Goal: Task Accomplishment & Management: Complete application form

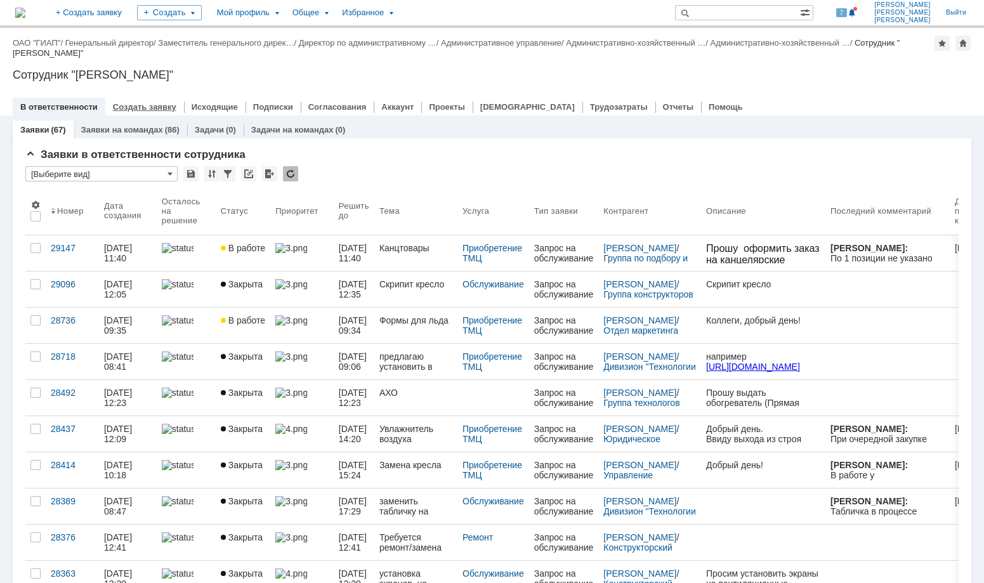
click at [138, 102] on link "Создать заявку" at bounding box center [144, 107] width 63 height 10
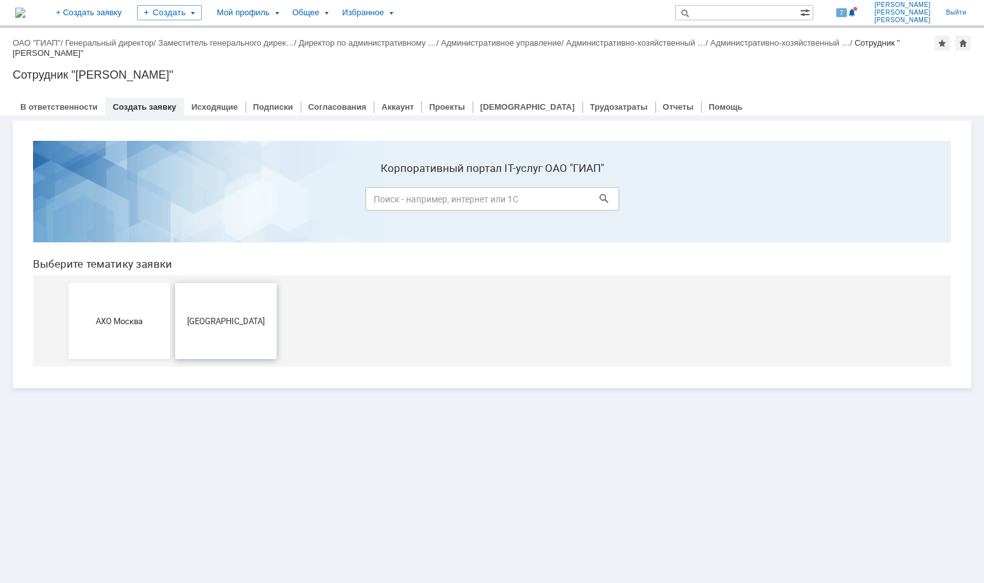
click at [223, 321] on span "[GEOGRAPHIC_DATA]" at bounding box center [226, 321] width 94 height 10
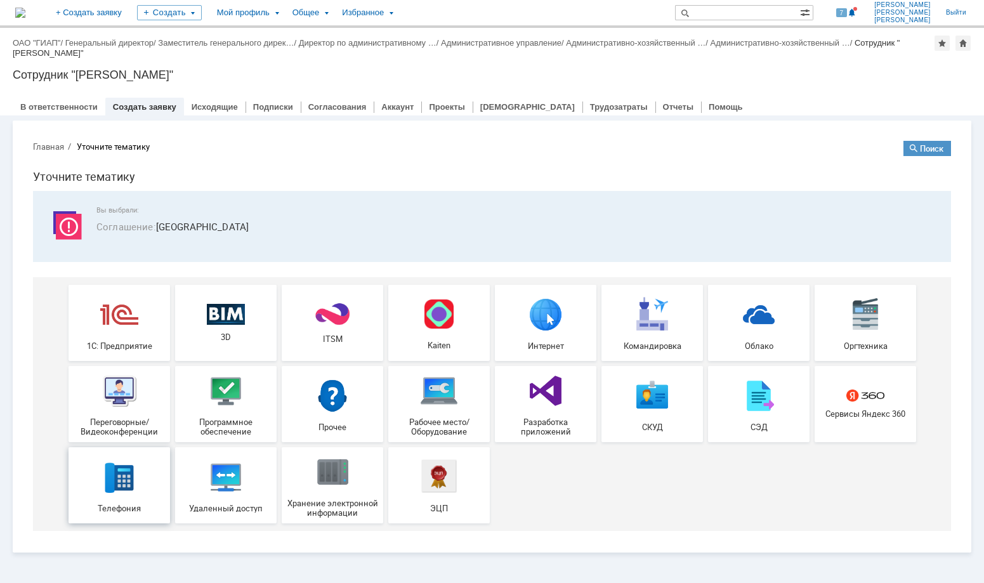
click at [117, 499] on div "Телефония" at bounding box center [119, 484] width 94 height 55
click at [872, 331] on img at bounding box center [865, 314] width 38 height 38
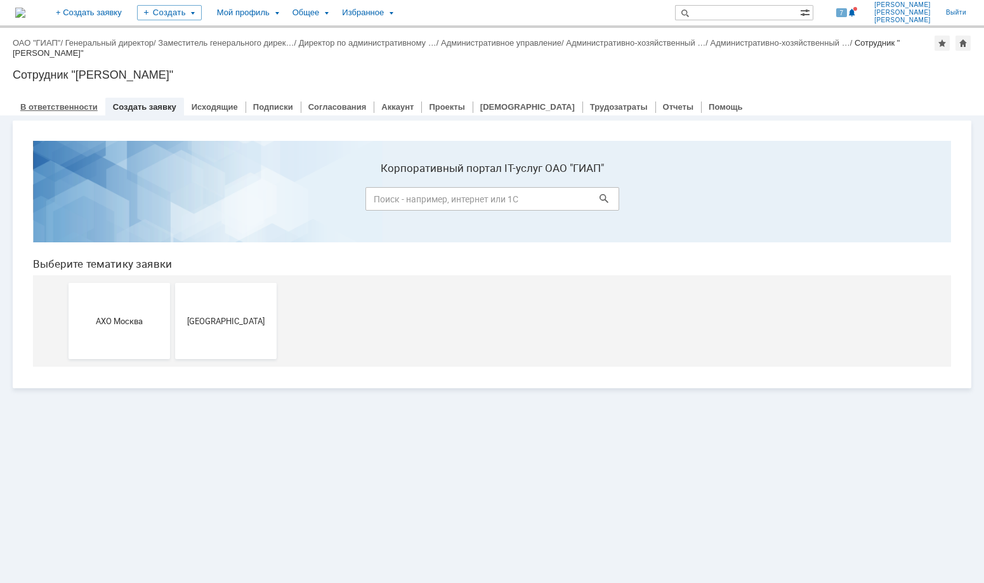
click at [77, 107] on link "В ответственности" at bounding box center [58, 107] width 77 height 10
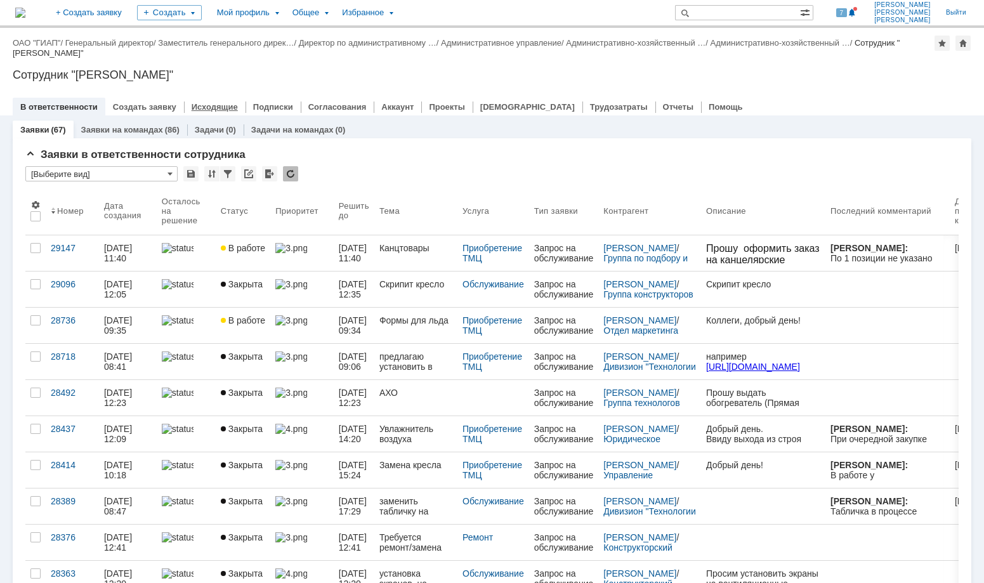
click at [204, 105] on link "Исходящие" at bounding box center [215, 107] width 46 height 10
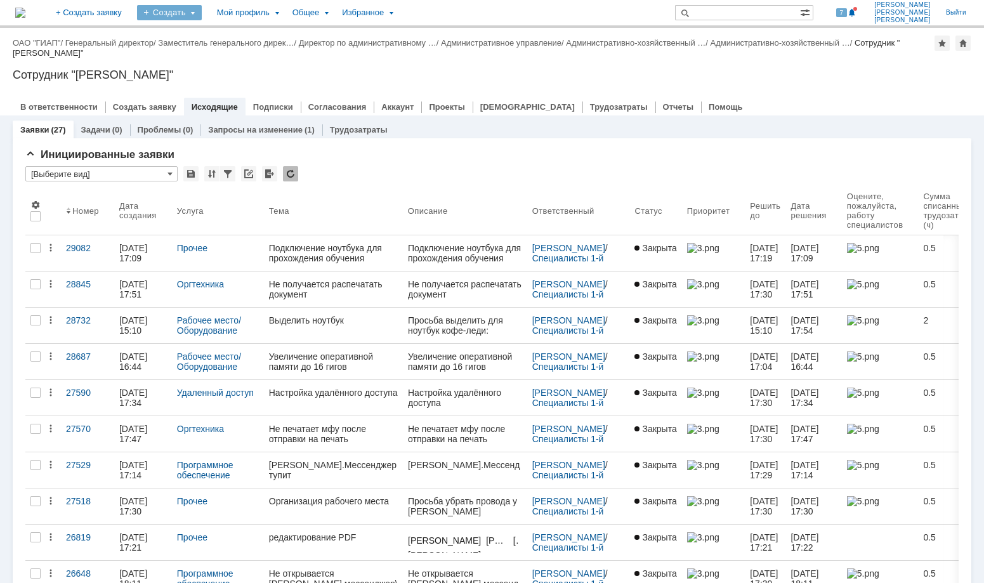
click at [202, 10] on div "Создать" at bounding box center [169, 12] width 65 height 15
click at [202, 12] on div "Создать" at bounding box center [169, 12] width 65 height 15
click at [218, 77] on link "Заявка" at bounding box center [188, 78] width 96 height 15
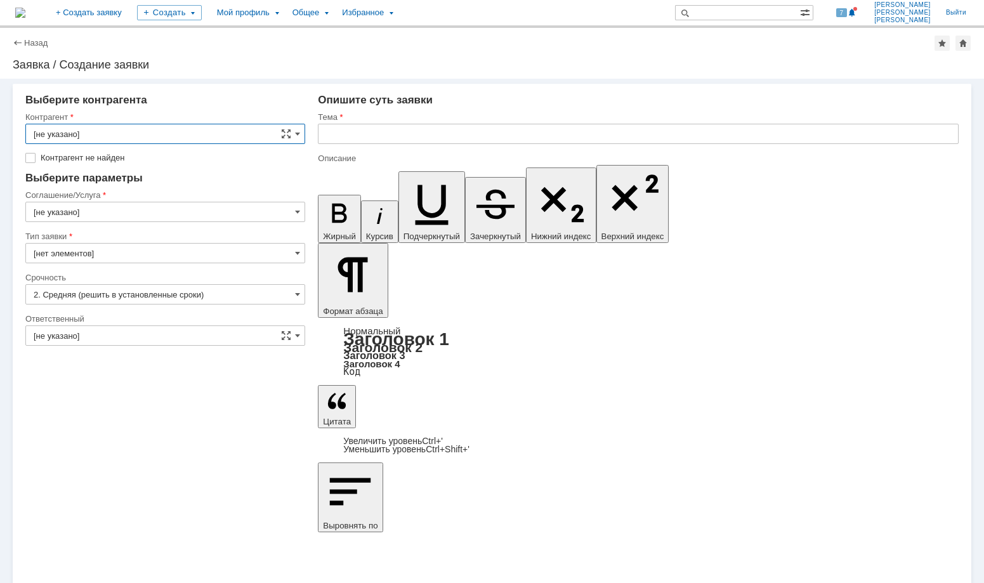
click at [301, 131] on input "[не указано]" at bounding box center [165, 134] width 280 height 20
click at [181, 131] on input "text" at bounding box center [165, 134] width 280 height 20
click at [56, 136] on input "text" at bounding box center [165, 134] width 280 height 20
click at [146, 103] on div "Выберите контрагента" at bounding box center [165, 100] width 280 height 13
type input "[не указано]"
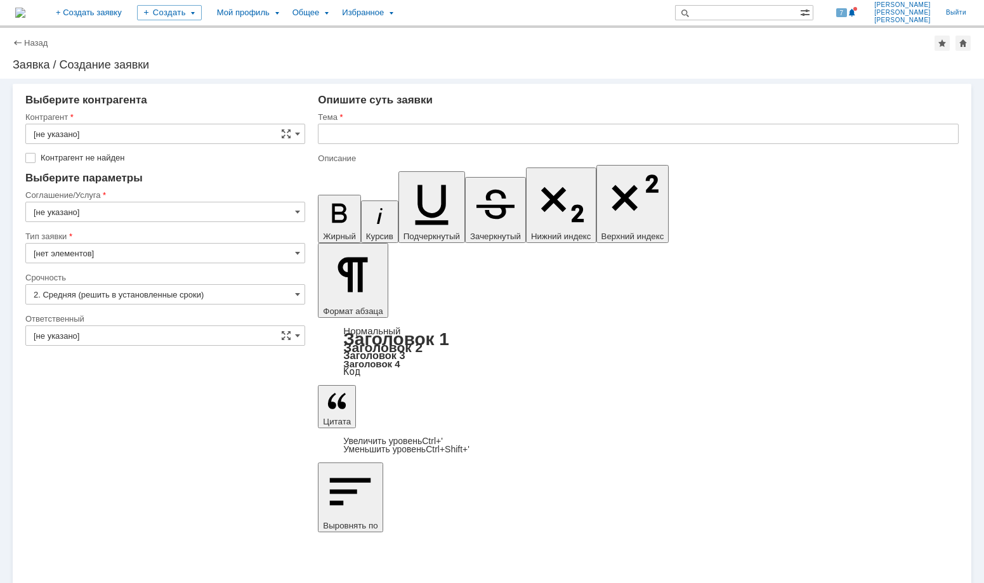
click at [248, 138] on input "[не указано]" at bounding box center [165, 134] width 280 height 20
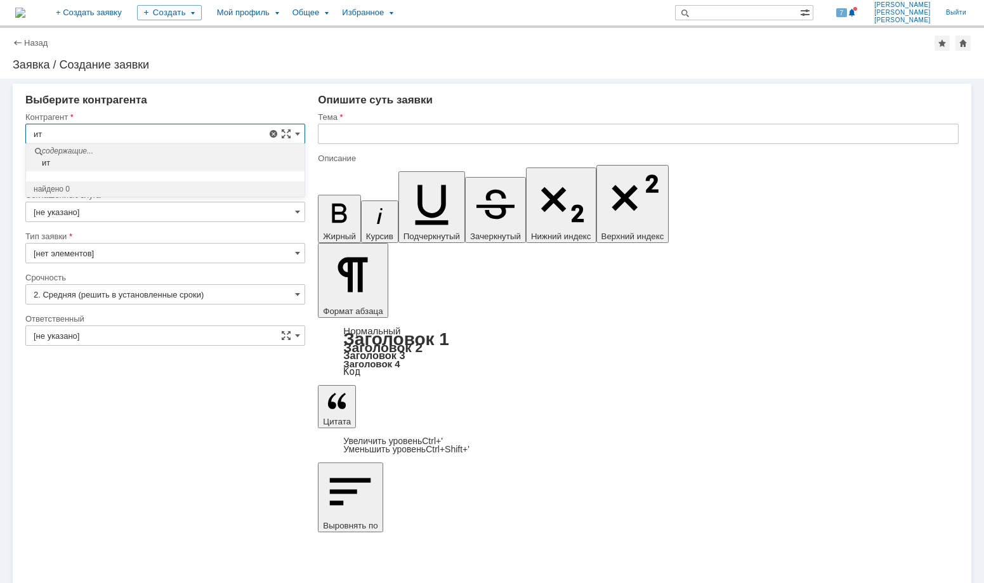
type input "и"
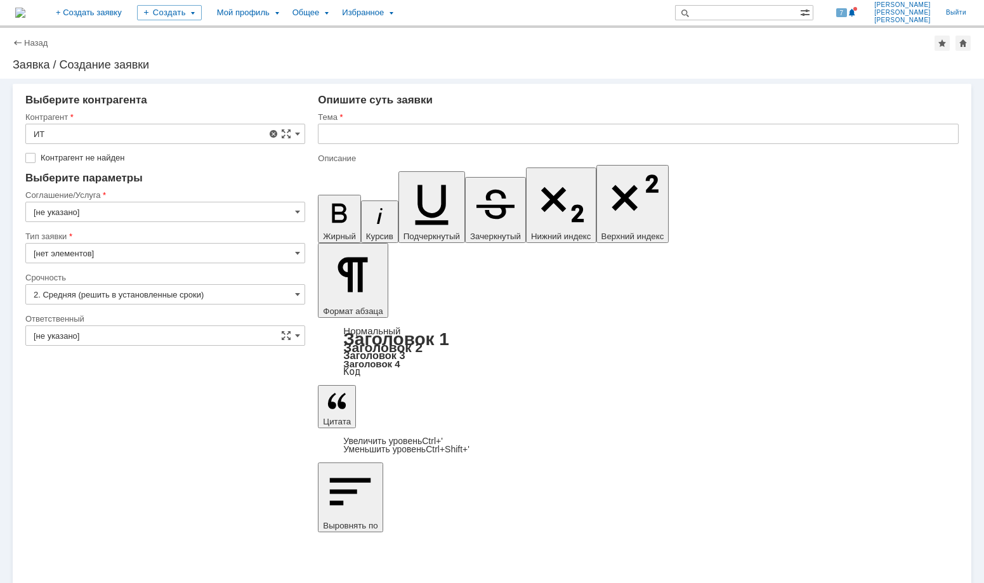
type input "[не указано]"
click at [299, 207] on span at bounding box center [297, 212] width 5 height 10
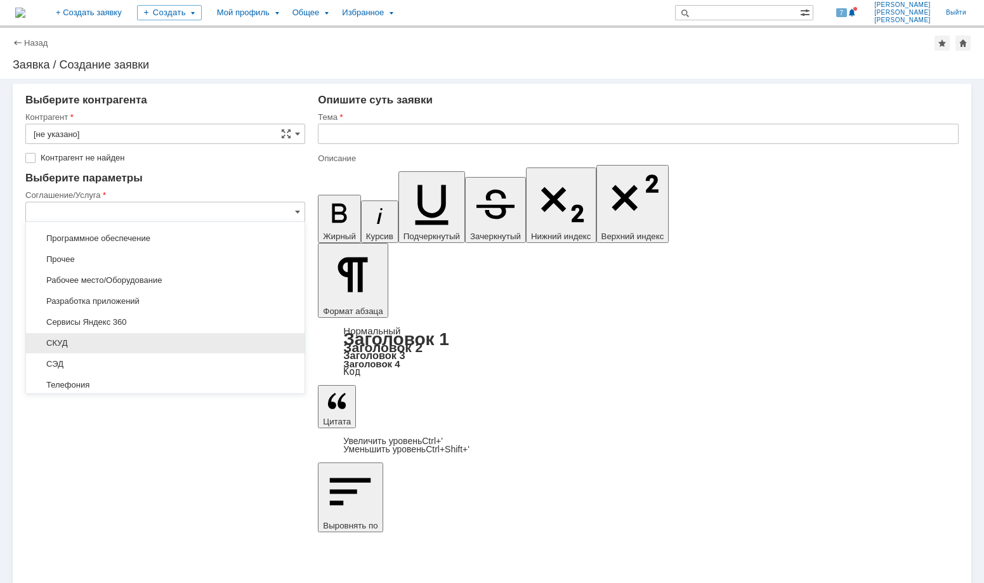
scroll to position [1086, 0]
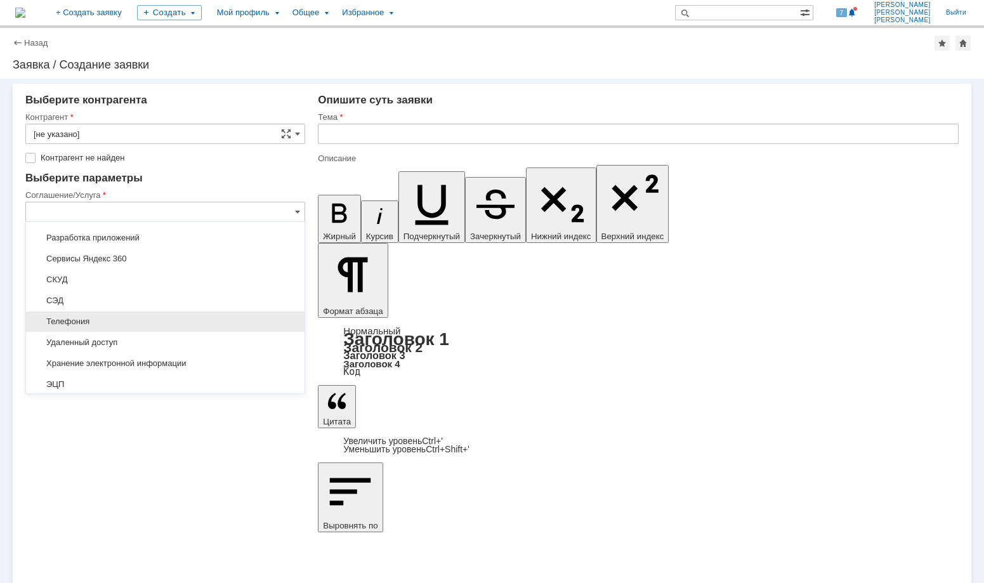
click at [125, 325] on span "Телефония" at bounding box center [165, 322] width 263 height 10
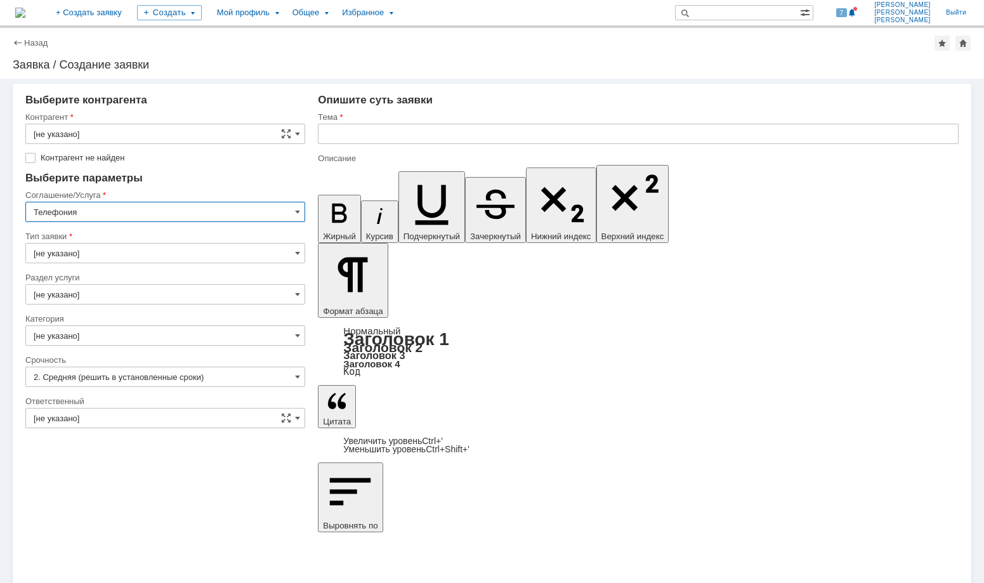
type input "Телефония"
click at [59, 131] on input "[не указано]" at bounding box center [165, 134] width 280 height 20
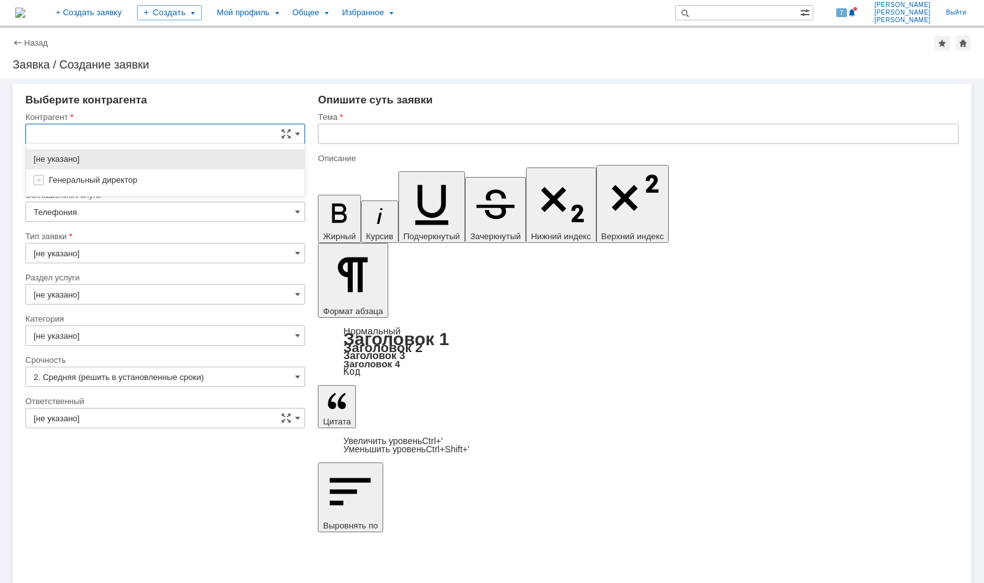
click at [57, 159] on span "[не указано]" at bounding box center [57, 159] width 46 height 10
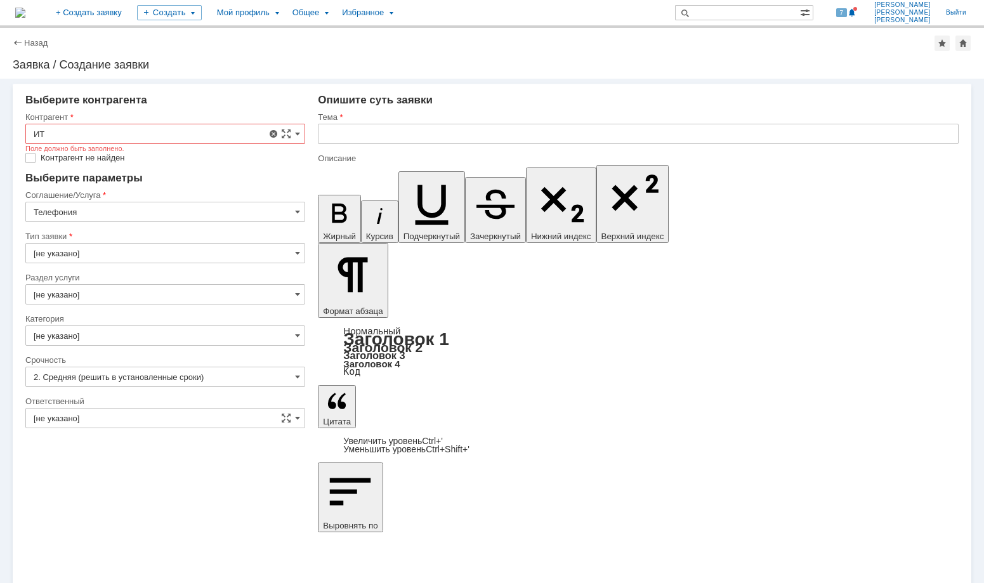
type input "[не указано]"
click at [55, 131] on input "[не указано]" at bounding box center [165, 134] width 280 height 20
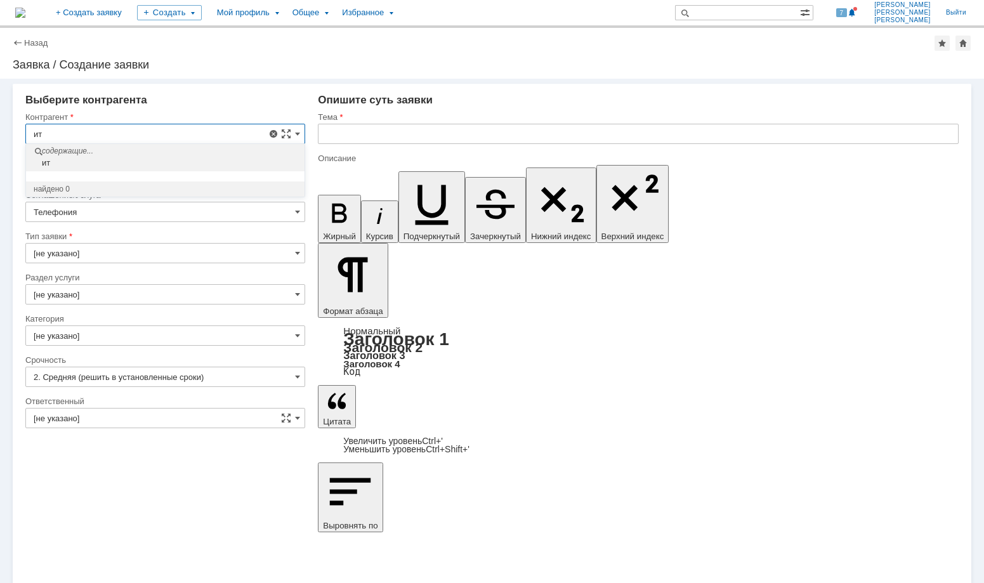
click at [60, 162] on div "ит" at bounding box center [166, 163] width 275 height 10
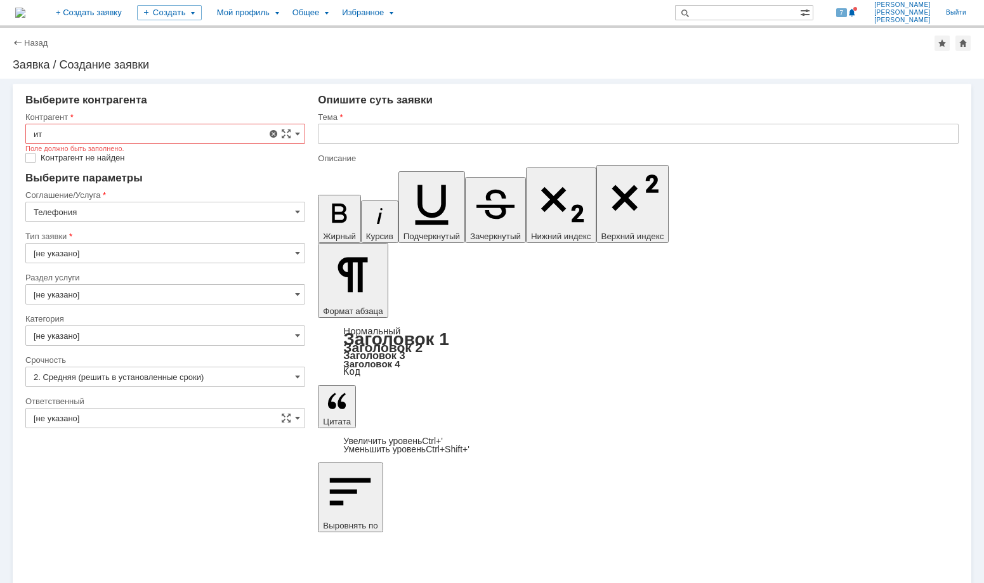
type input "[не указано]"
click at [299, 133] on span at bounding box center [297, 134] width 5 height 10
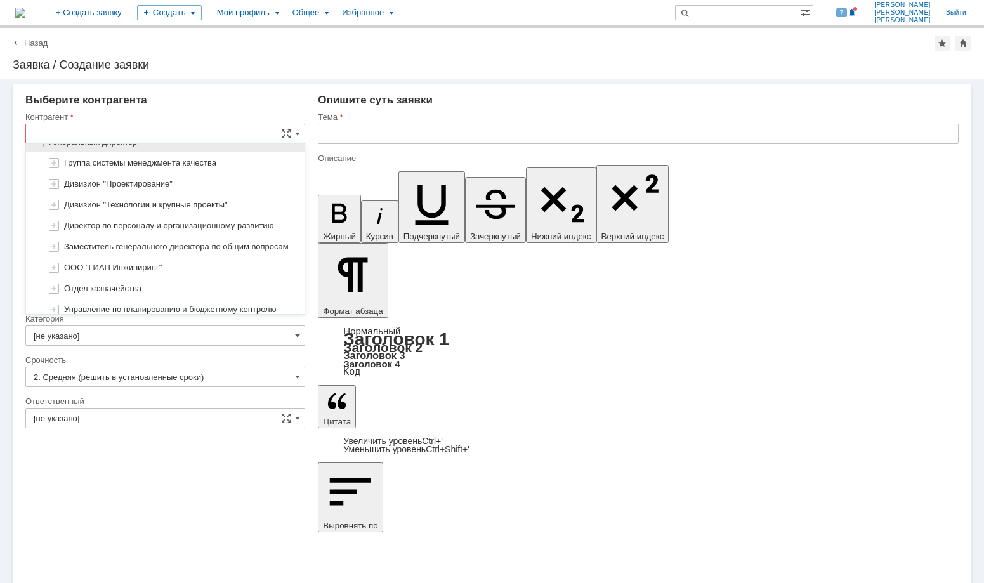
scroll to position [0, 0]
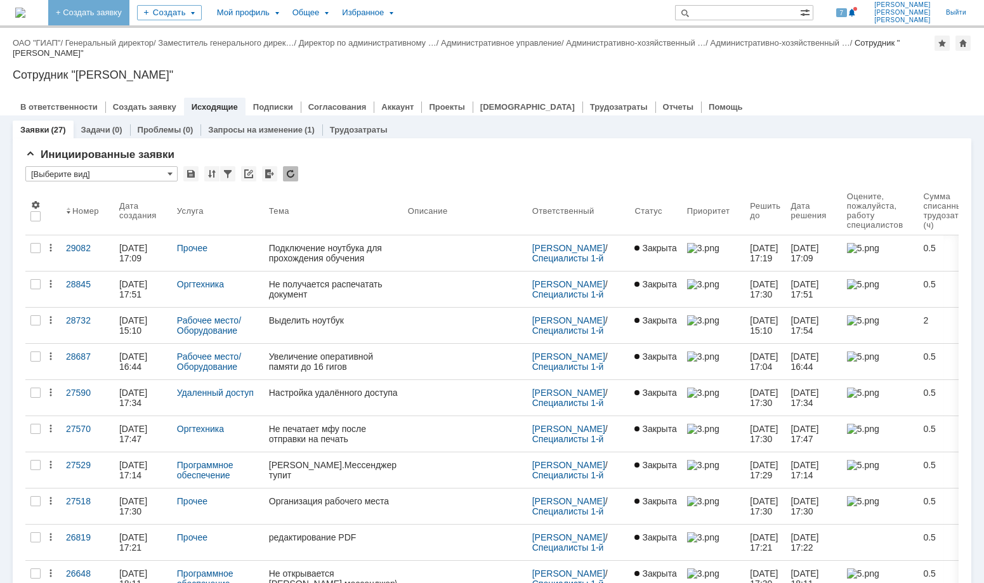
click at [129, 15] on link "+ Создать заявку" at bounding box center [88, 12] width 81 height 25
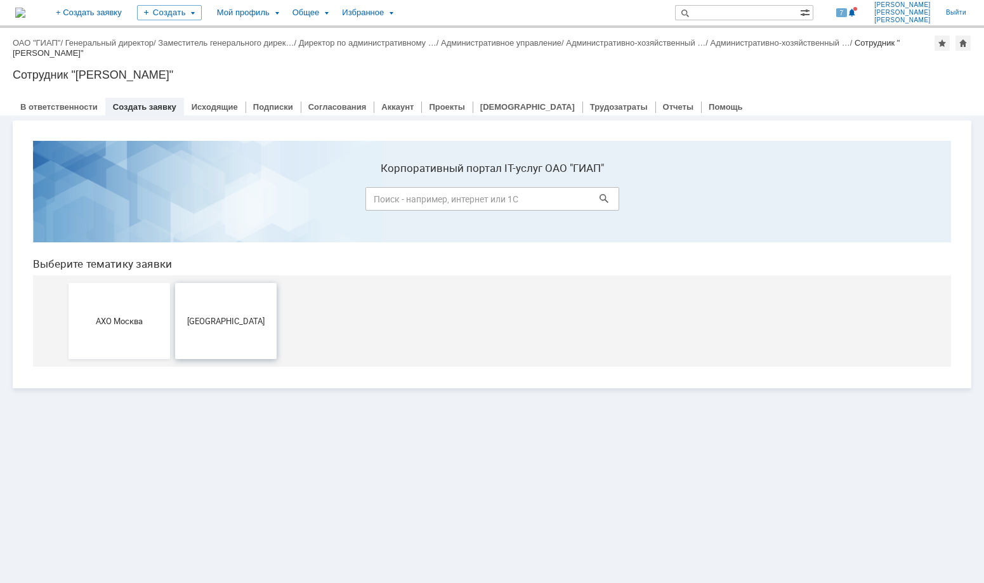
click at [205, 318] on span "[GEOGRAPHIC_DATA]" at bounding box center [226, 321] width 94 height 10
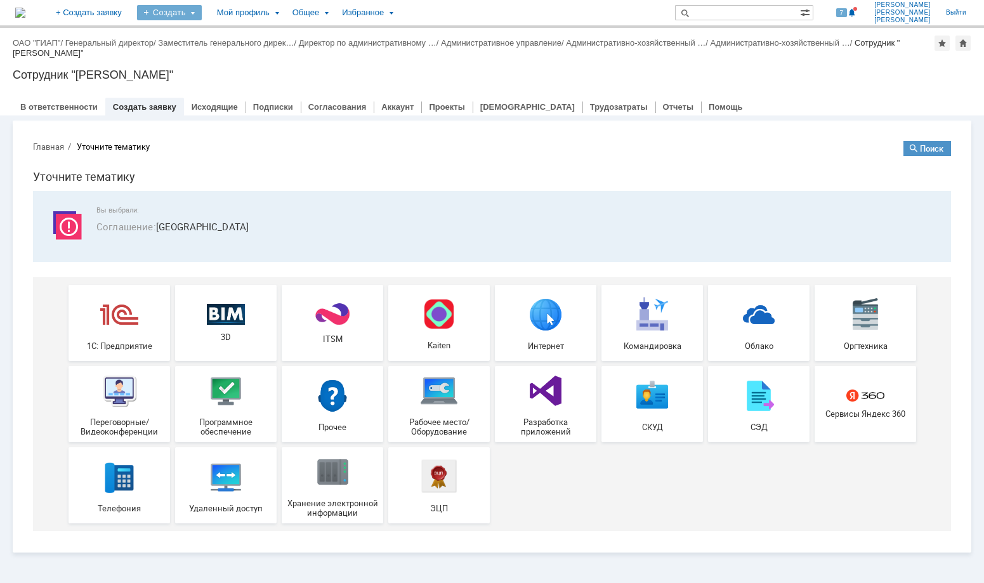
click at [202, 13] on div "Создать" at bounding box center [169, 12] width 65 height 15
click at [212, 38] on link "Задача" at bounding box center [188, 37] width 96 height 15
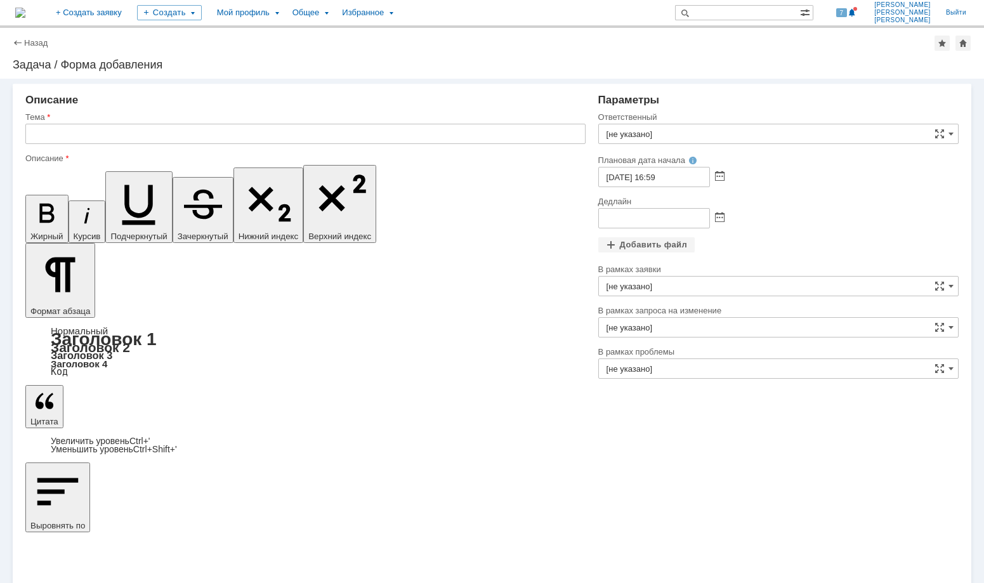
click at [50, 137] on input "text" at bounding box center [305, 134] width 560 height 20
type input "Выдать смартфон"
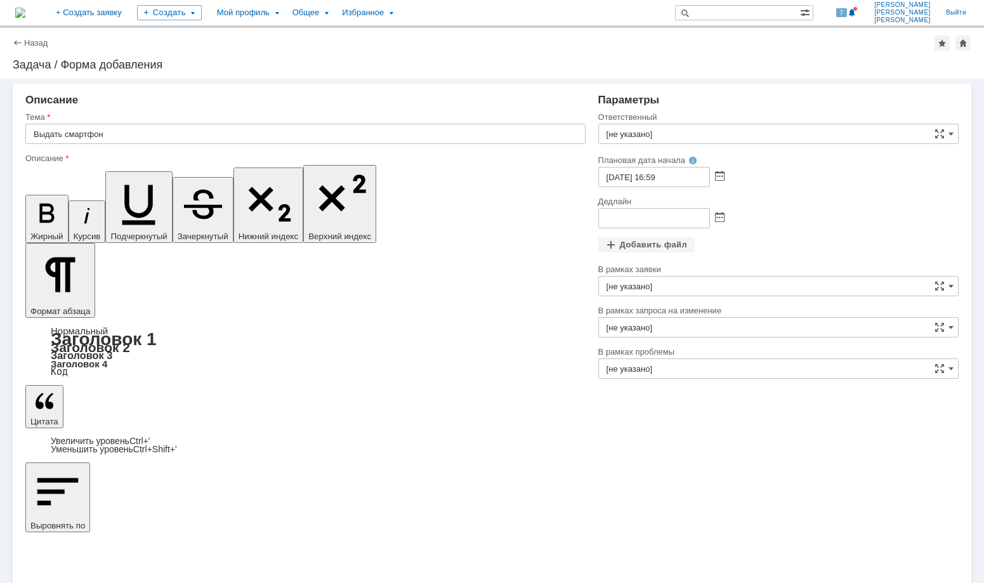
drag, startPoint x: 131, startPoint y: 3583, endPoint x: 237, endPoint y: 3580, distance: 105.4
click at [634, 176] on input "21.08.2025 16:59" at bounding box center [654, 177] width 112 height 20
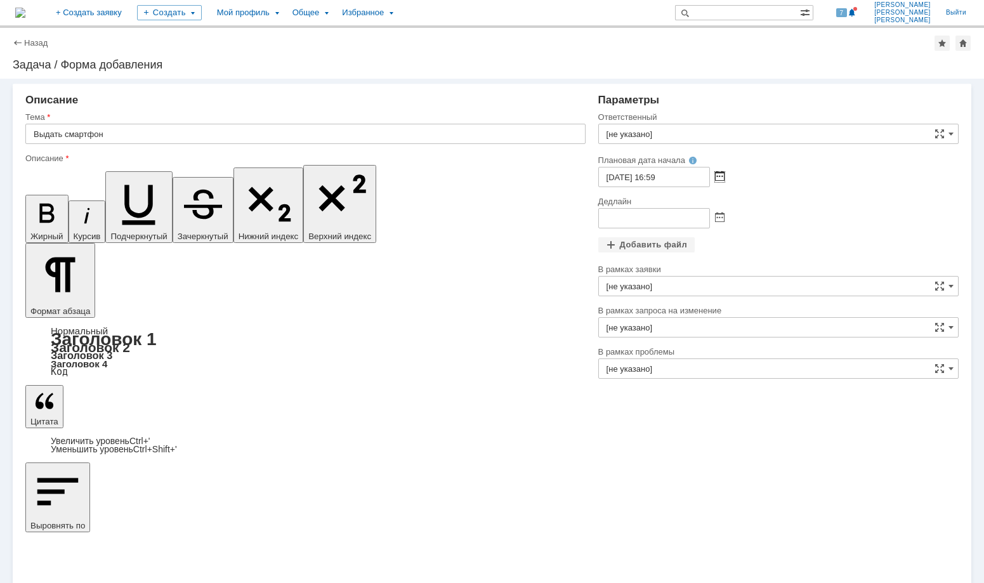
click at [716, 173] on span at bounding box center [720, 177] width 10 height 10
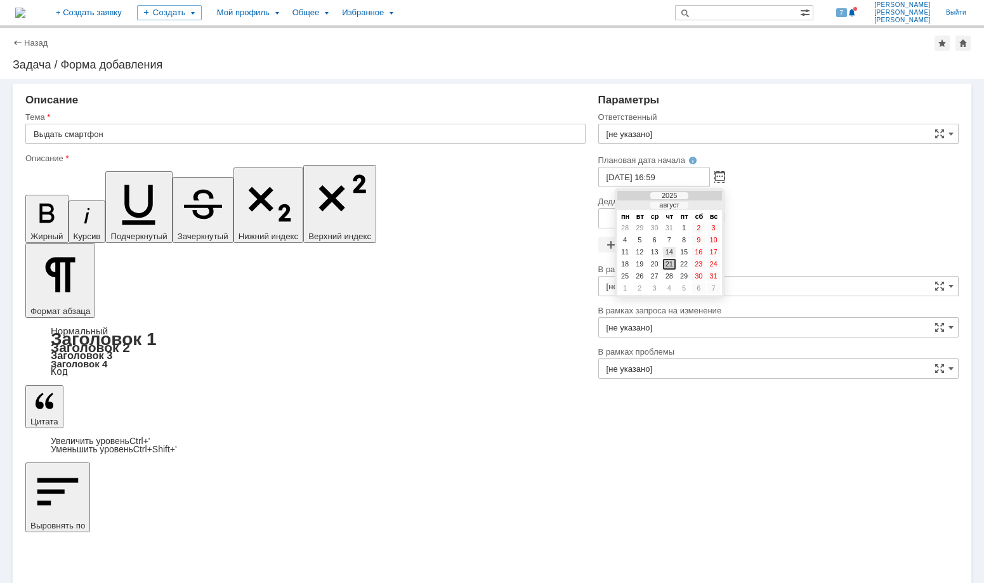
click at [669, 251] on div "14" at bounding box center [669, 252] width 13 height 11
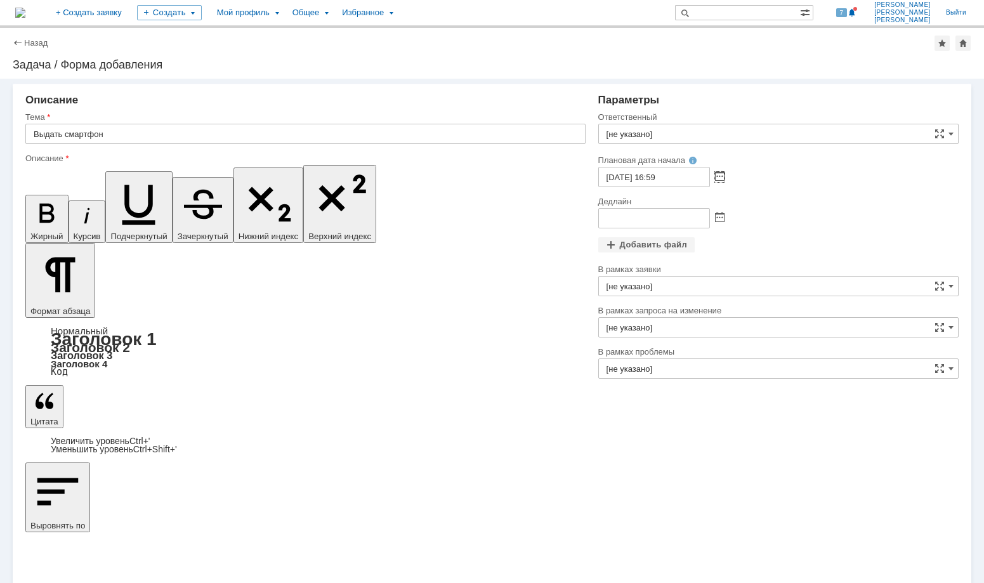
click at [617, 217] on input "text" at bounding box center [654, 218] width 112 height 20
click at [614, 218] on input "text" at bounding box center [654, 218] width 112 height 20
click at [719, 178] on span at bounding box center [720, 177] width 10 height 10
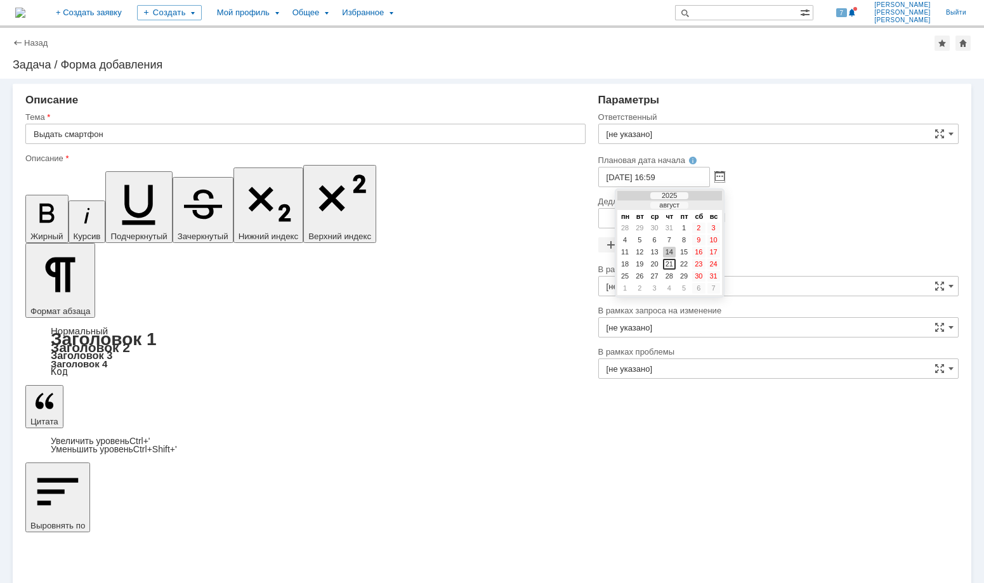
click at [707, 205] on div at bounding box center [706, 206] width 9 height 8
click at [669, 242] on div "4" at bounding box center [669, 240] width 13 height 11
type input "04.09.2025 16:59"
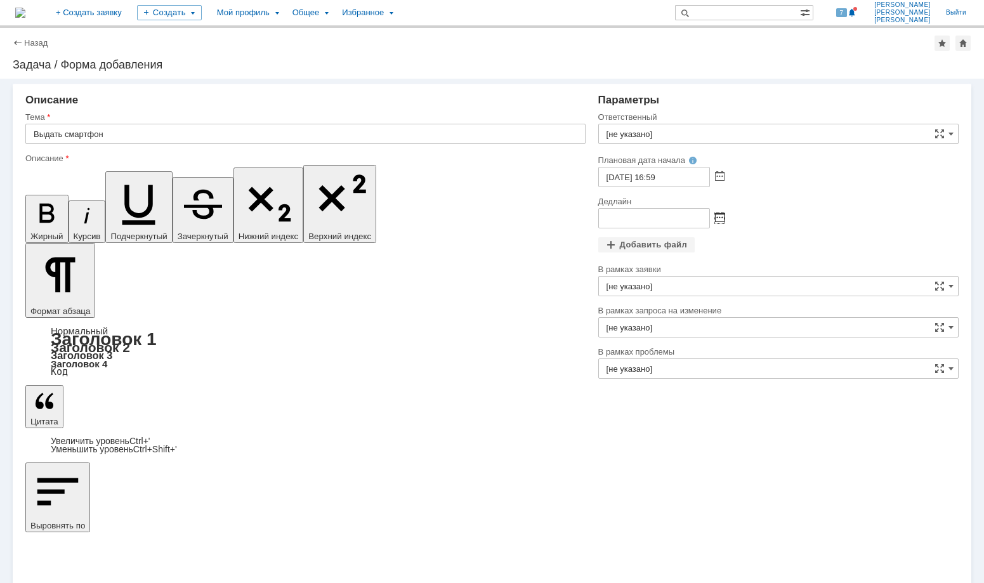
click at [719, 218] on span at bounding box center [720, 218] width 10 height 10
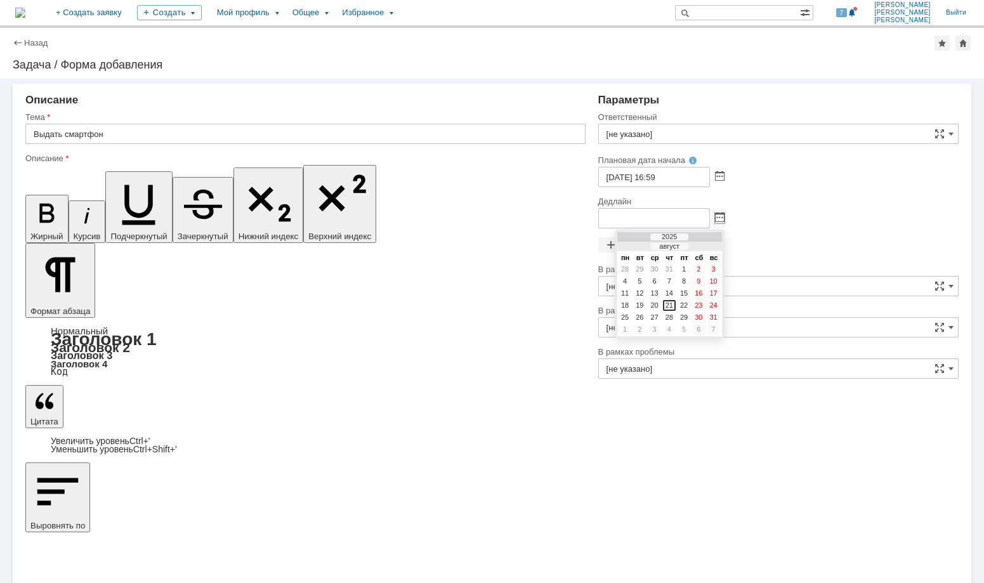
click at [705, 246] on div at bounding box center [706, 247] width 9 height 8
click at [686, 280] on div "5" at bounding box center [684, 281] width 13 height 11
type input "05.09.2025 17:06"
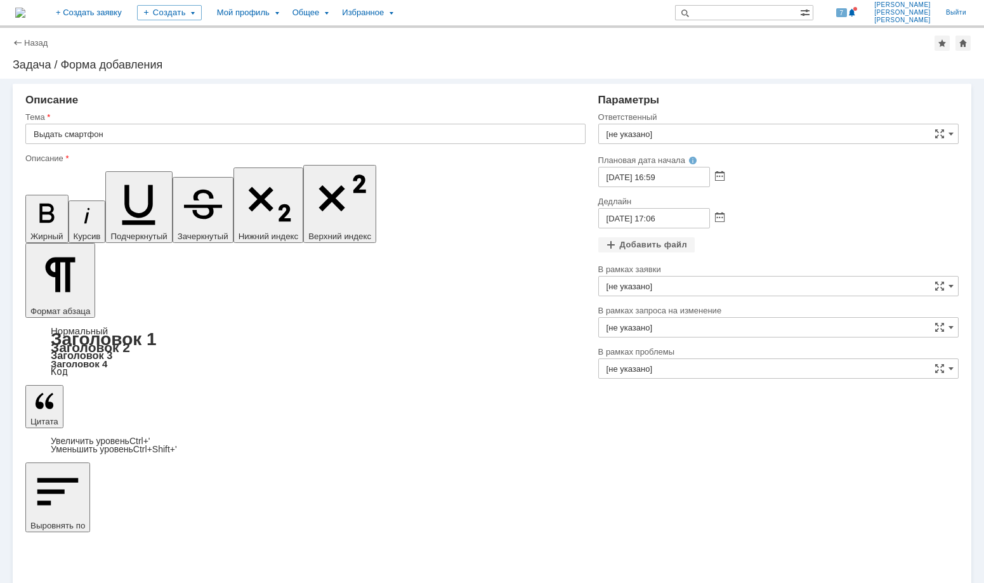
click at [950, 133] on span at bounding box center [951, 134] width 5 height 10
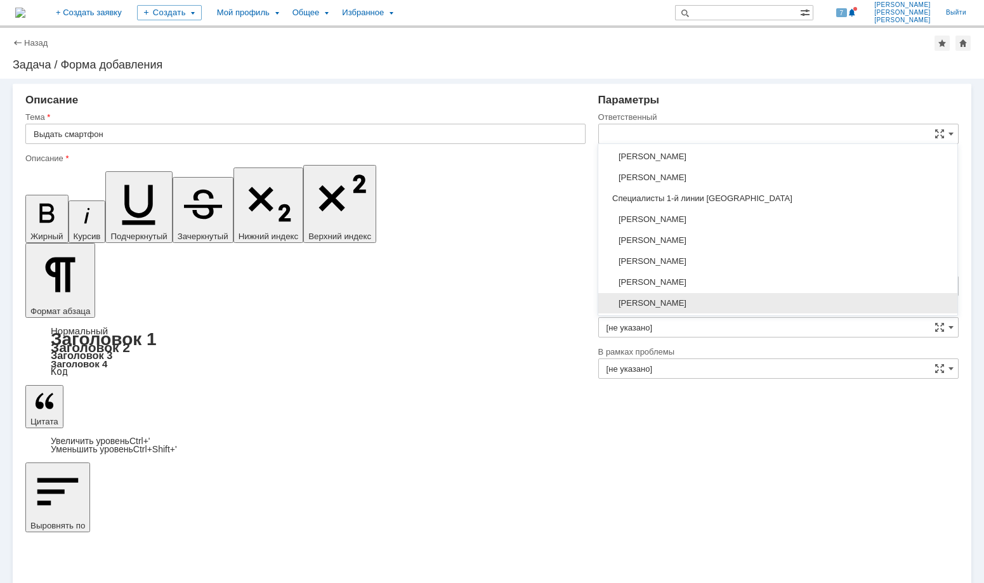
scroll to position [127, 0]
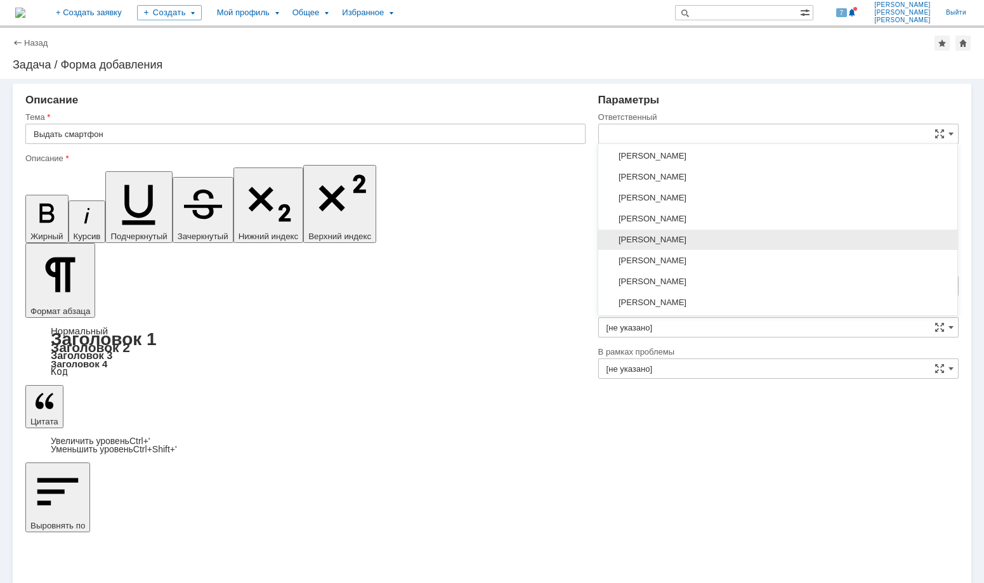
click at [678, 243] on span "Лапшин Дмитрий Александрович" at bounding box center [778, 240] width 344 height 10
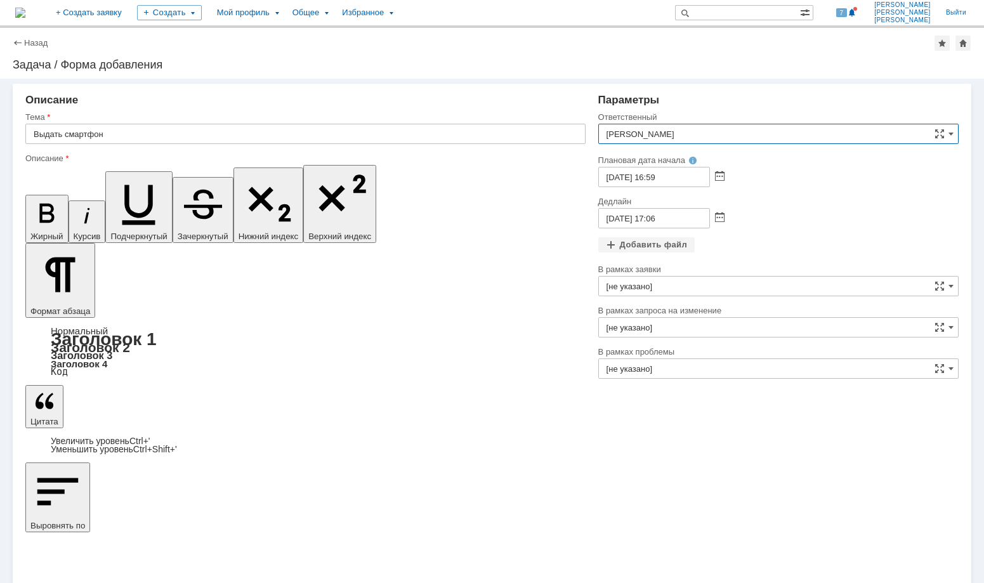
type input "Лапшин Дмитрий Александрович"
click at [721, 172] on span at bounding box center [720, 177] width 10 height 10
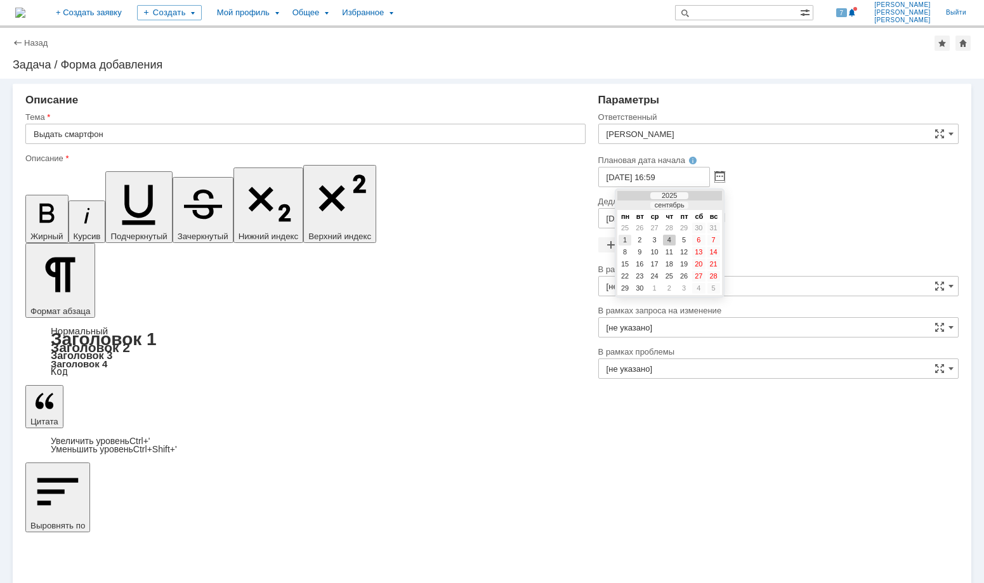
click at [622, 237] on div "1" at bounding box center [625, 240] width 13 height 11
type input "01.09.2025 16:59"
